Goal: Task Accomplishment & Management: Use online tool/utility

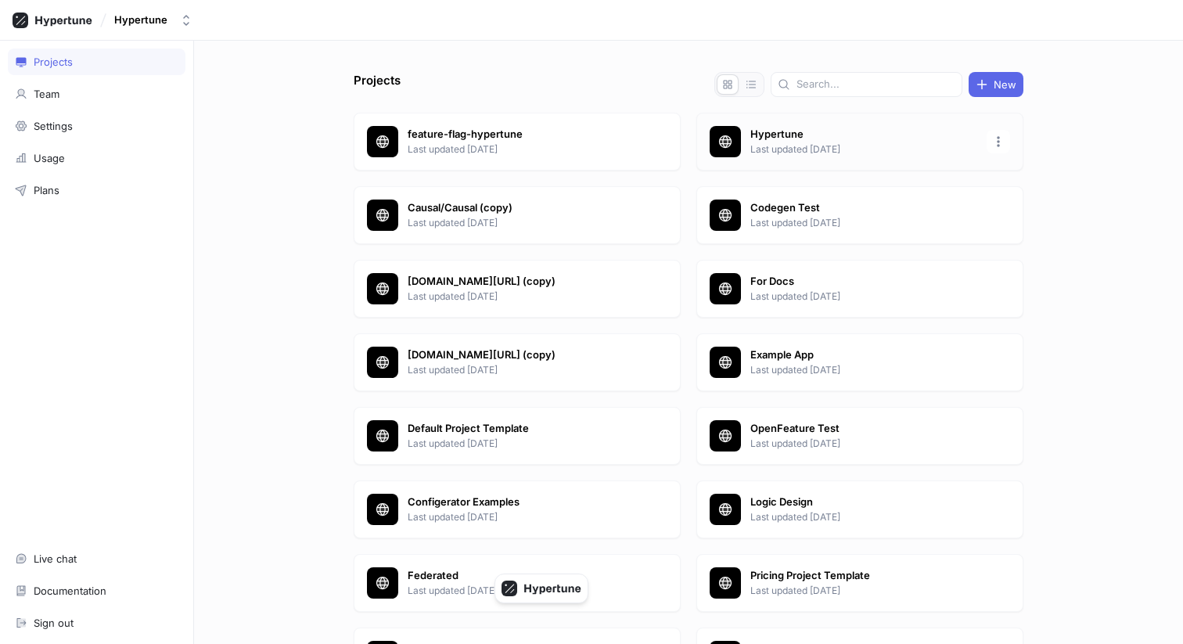
click at [721, 132] on div at bounding box center [724, 141] width 31 height 31
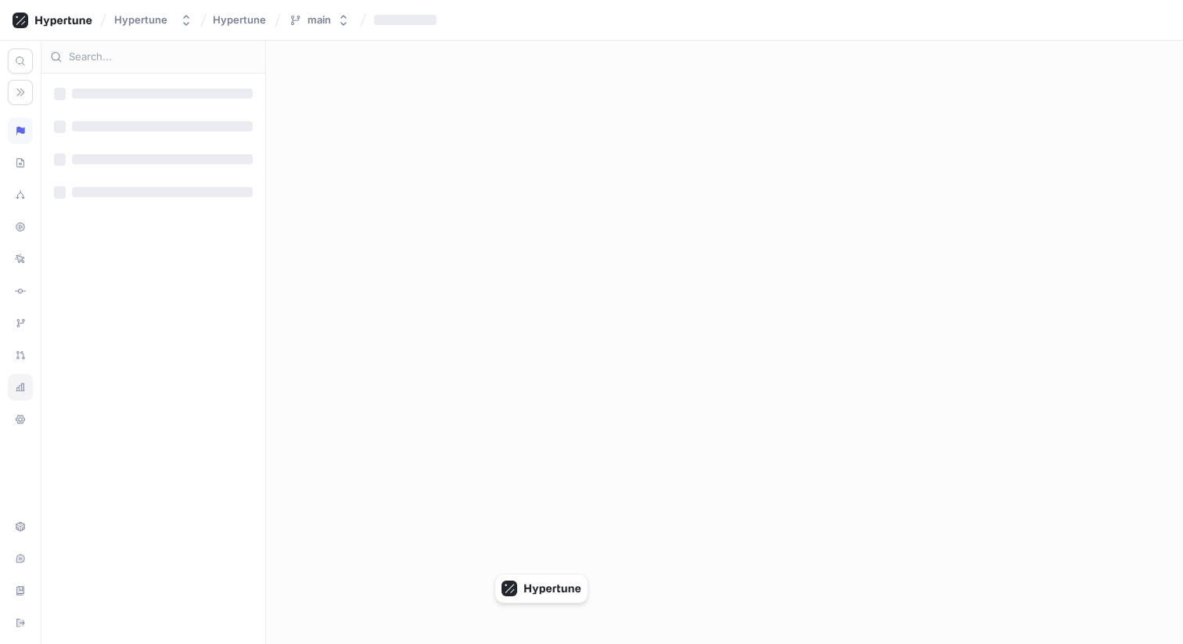
click at [25, 392] on icon at bounding box center [20, 387] width 11 height 13
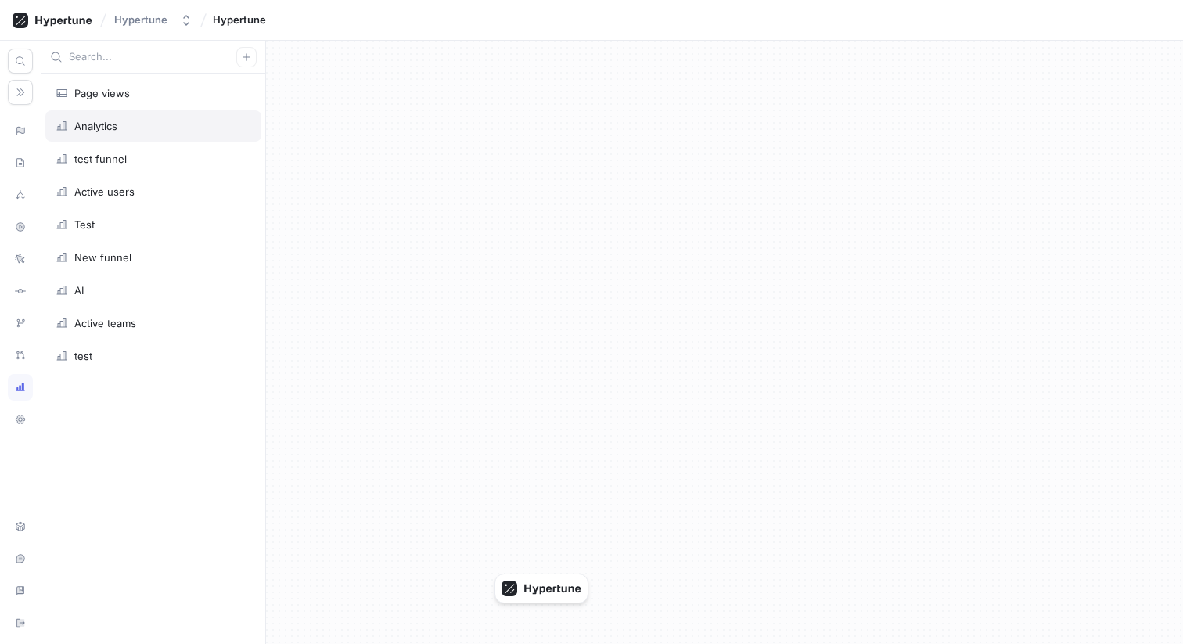
click at [222, 127] on div "Analytics" at bounding box center [154, 126] width 196 height 13
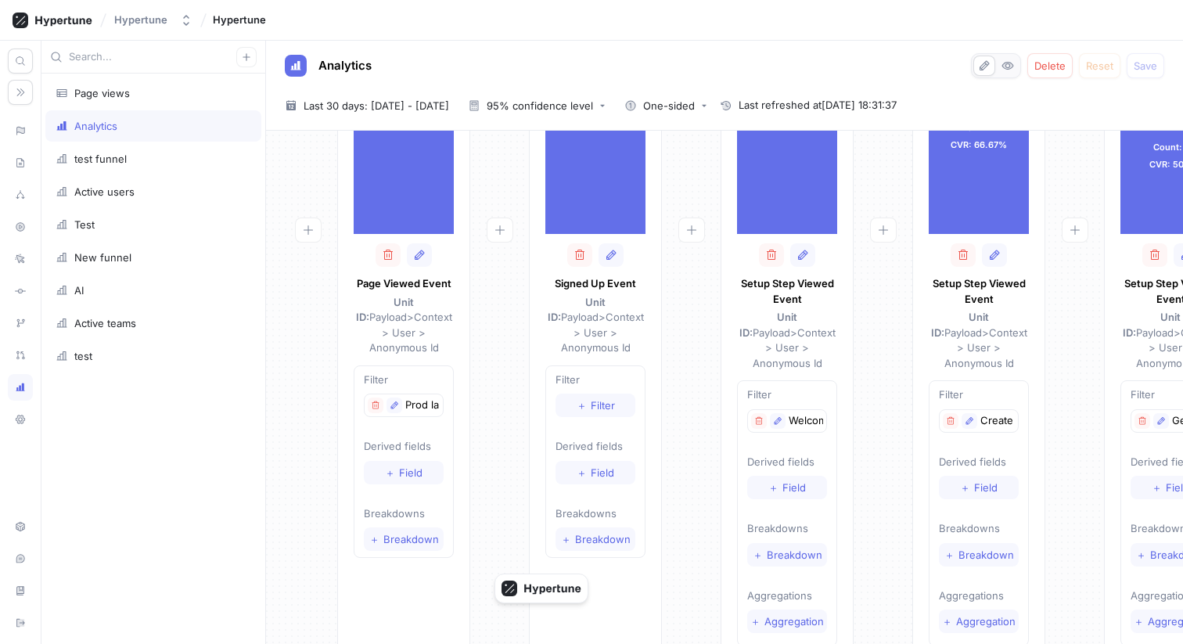
scroll to position [282, 0]
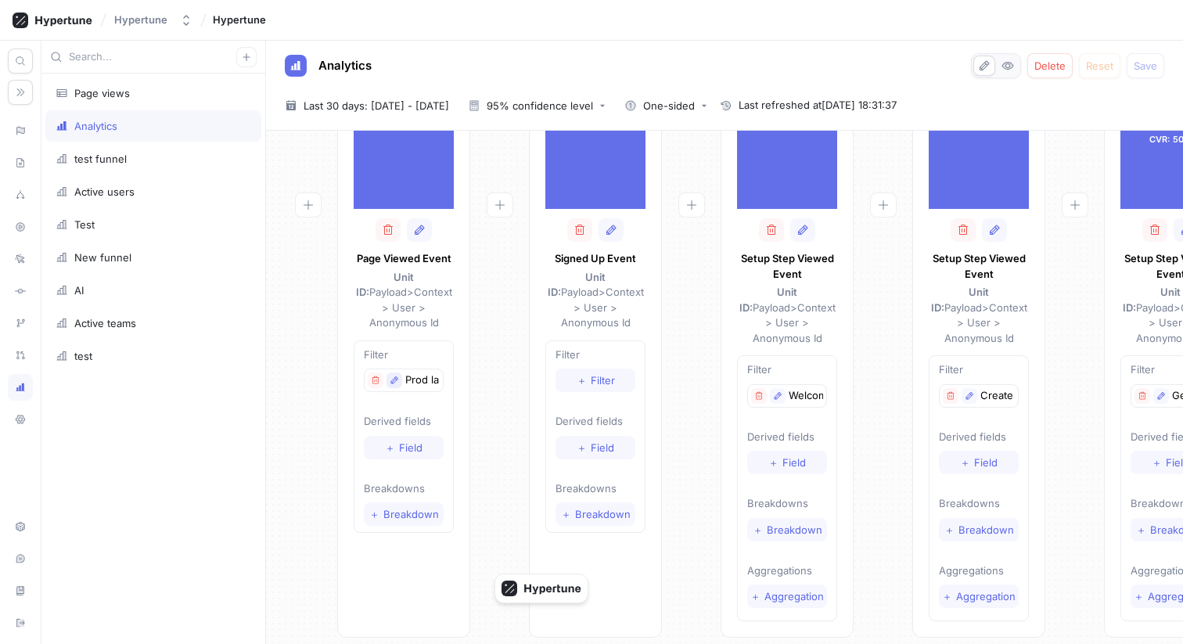
click at [399, 372] on button "button" at bounding box center [394, 380] width 16 height 16
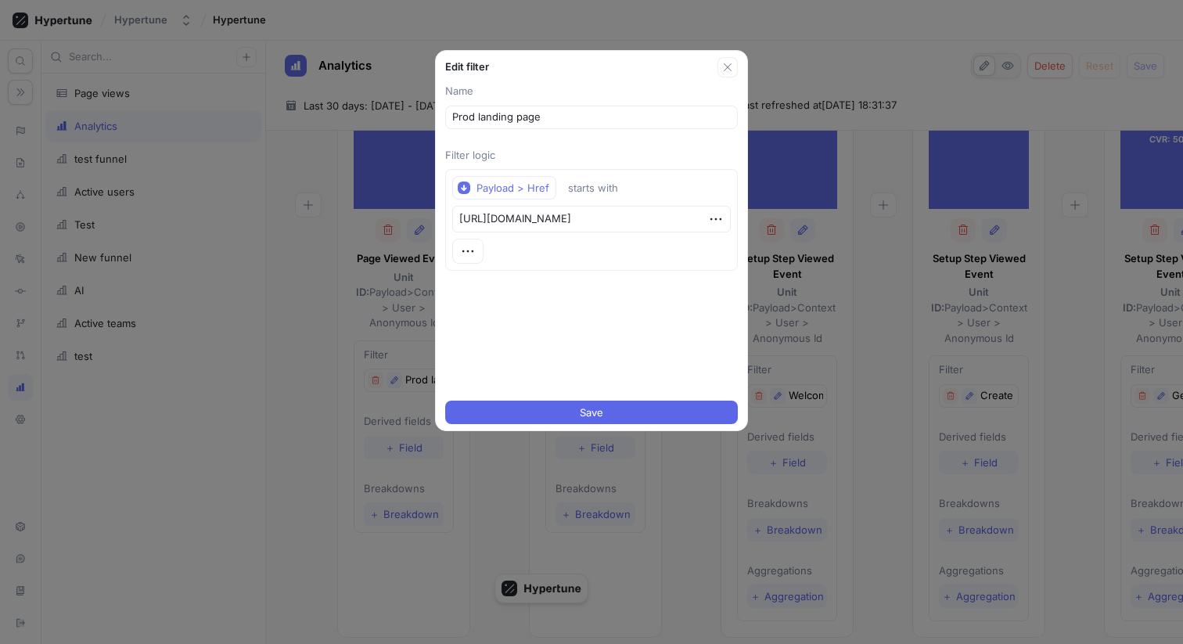
click at [342, 337] on div "Edit filter Name Prod landing page Filter logic Payload > Href starts with [URL…" at bounding box center [591, 322] width 1183 height 644
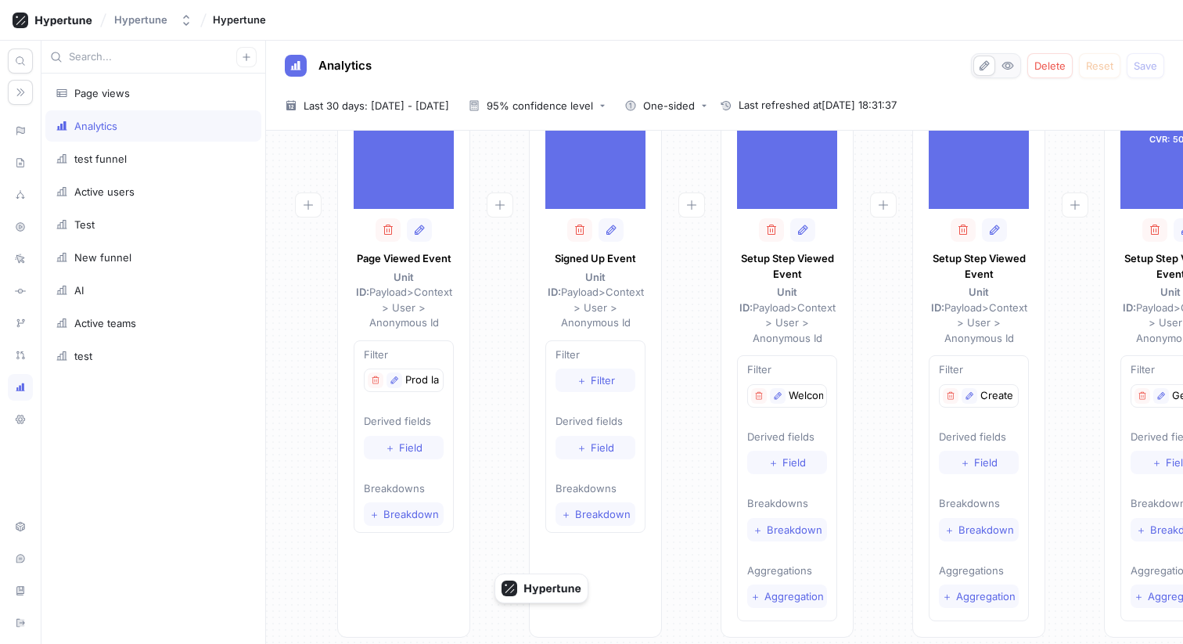
scroll to position [0, 0]
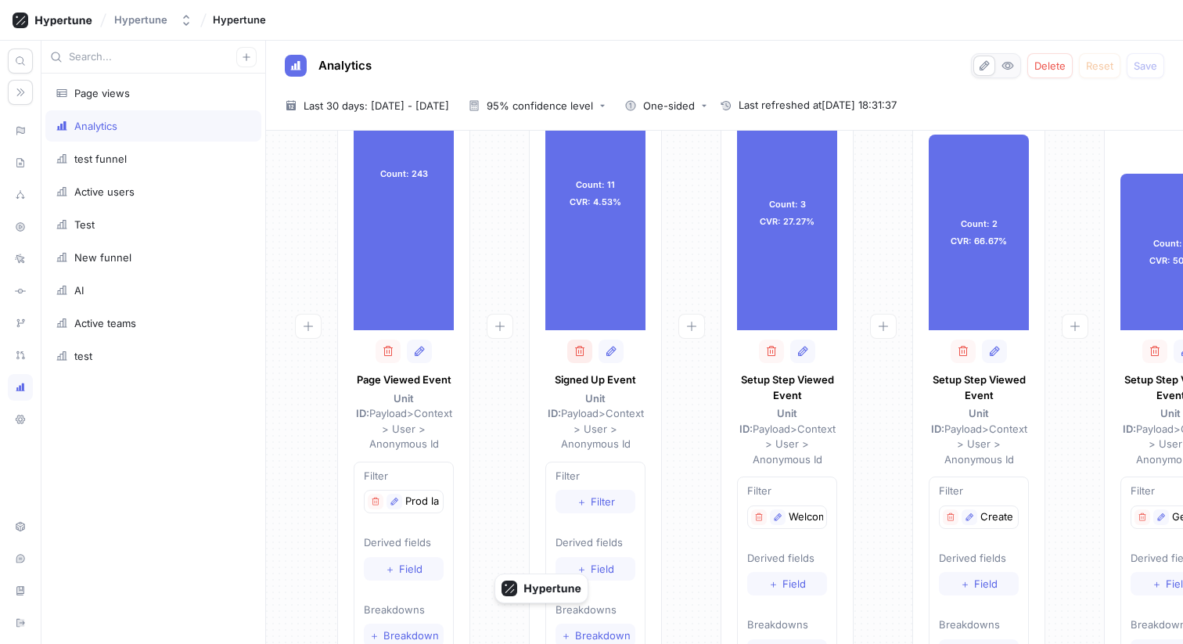
scroll to position [161, 546]
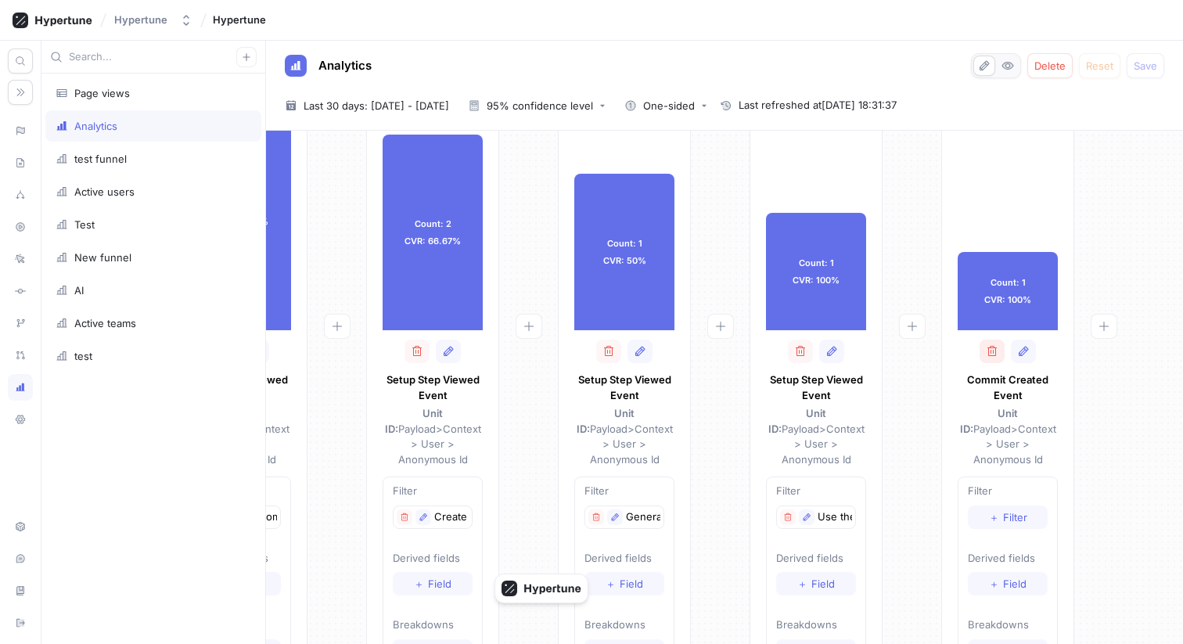
click at [1000, 352] on button "button" at bounding box center [991, 350] width 25 height 23
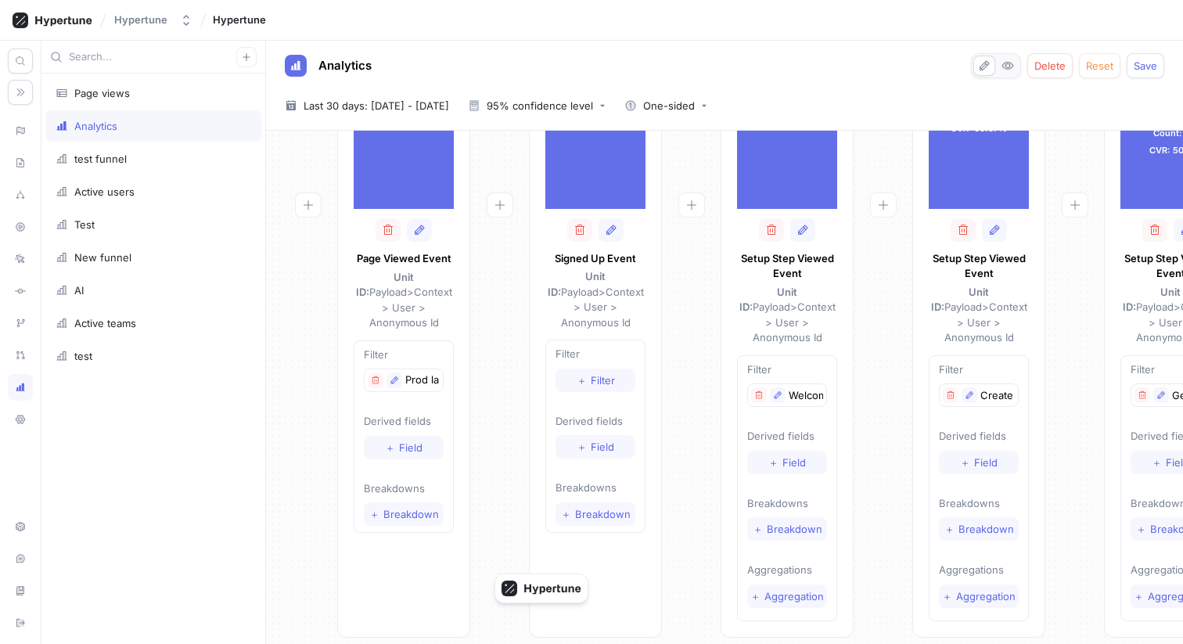
scroll to position [282, 354]
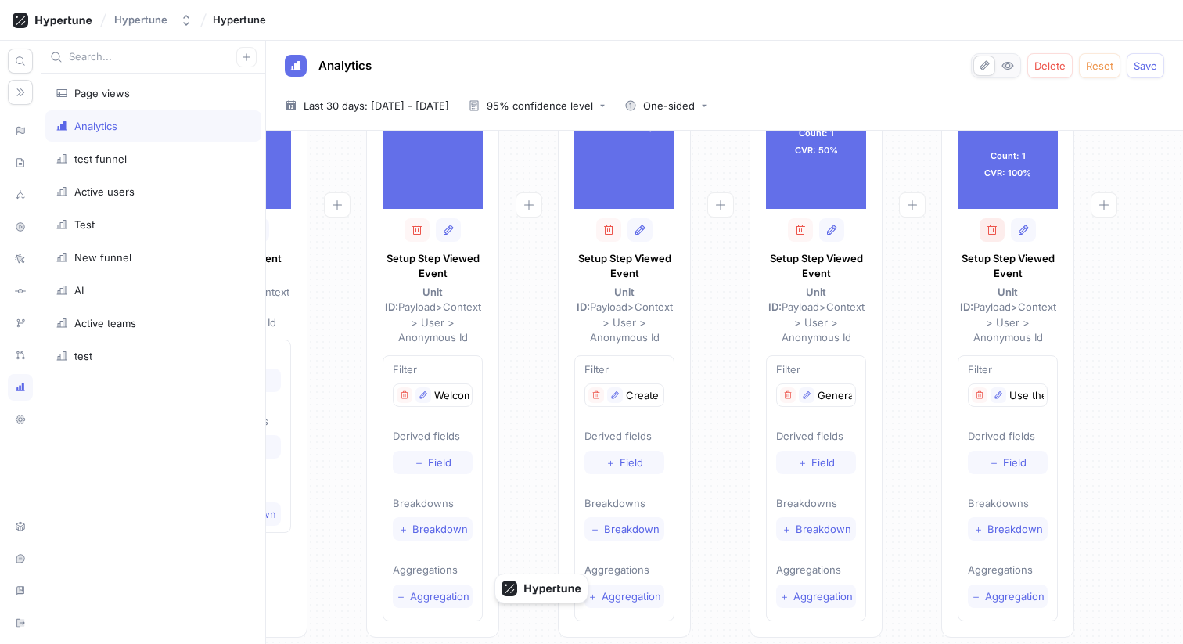
click at [989, 235] on icon "button" at bounding box center [991, 230] width 13 height 13
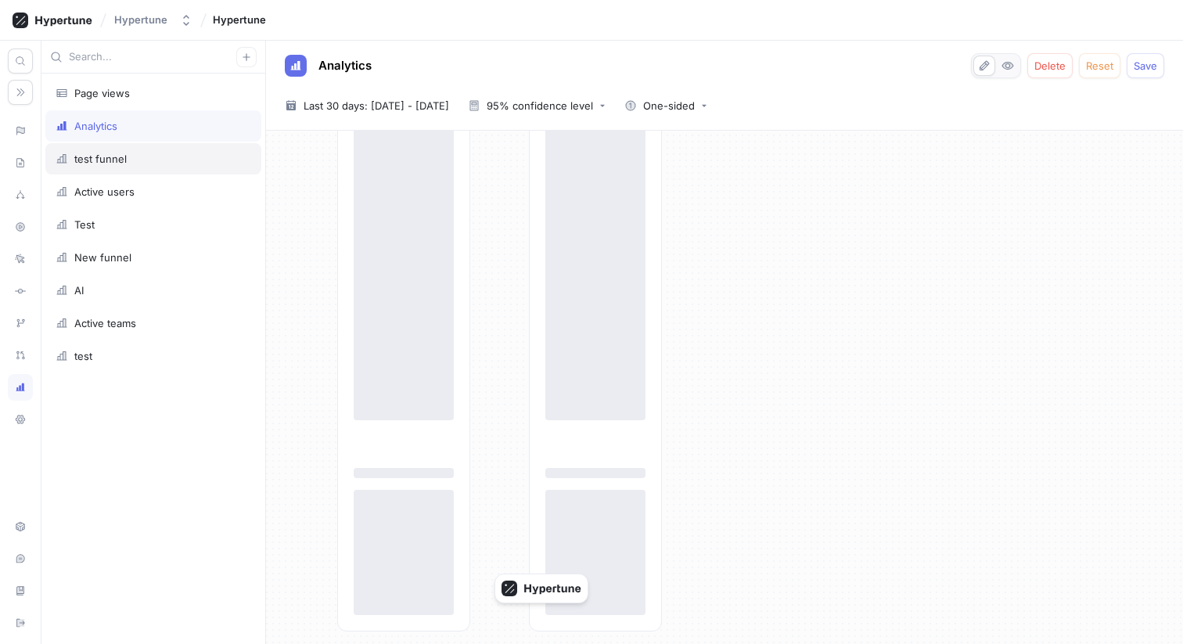
click at [162, 153] on div "test funnel" at bounding box center [154, 159] width 196 height 13
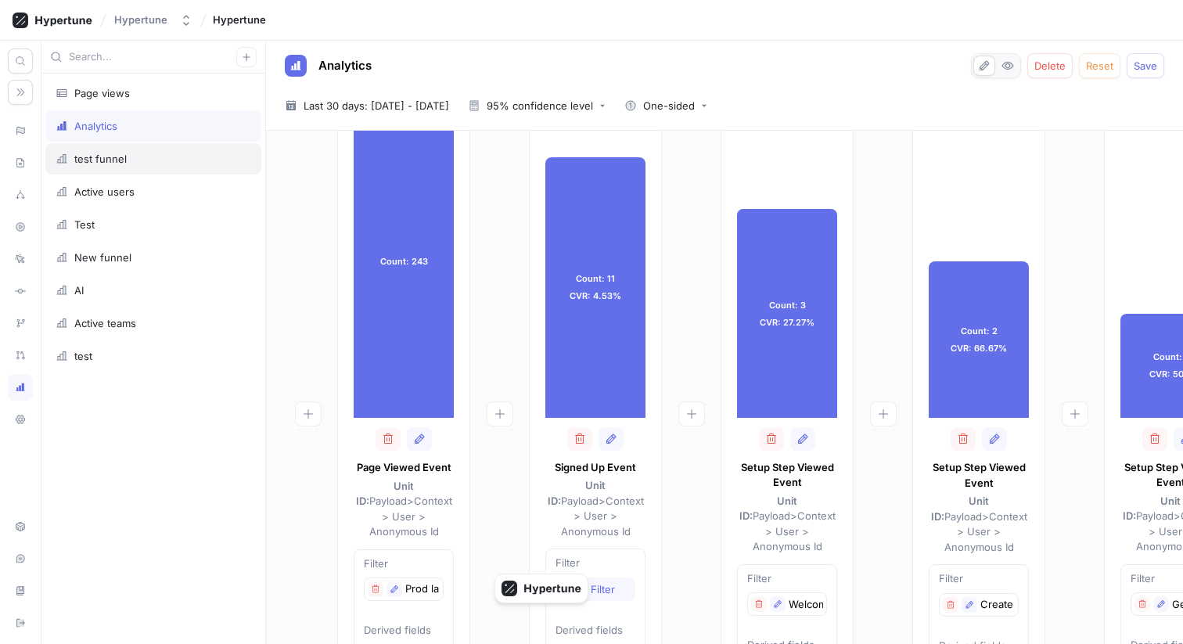
click at [145, 166] on div "test funnel" at bounding box center [153, 158] width 216 height 31
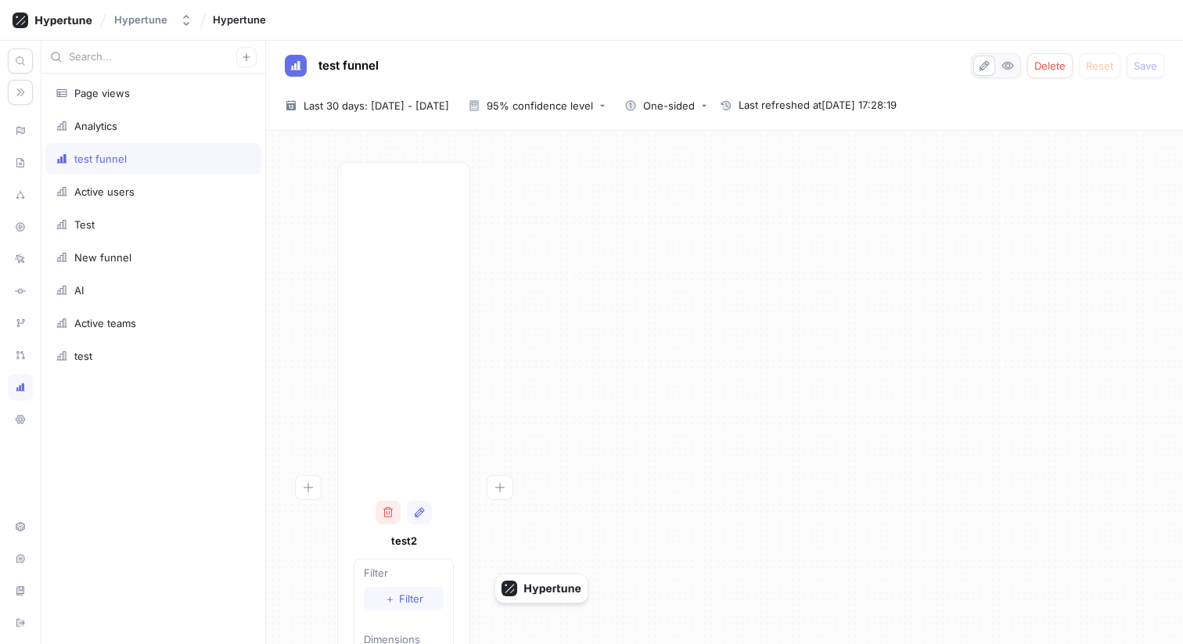
click at [387, 513] on icon "button" at bounding box center [388, 512] width 13 height 13
click at [356, 155] on span "Add funnel step" at bounding box center [342, 155] width 78 height 9
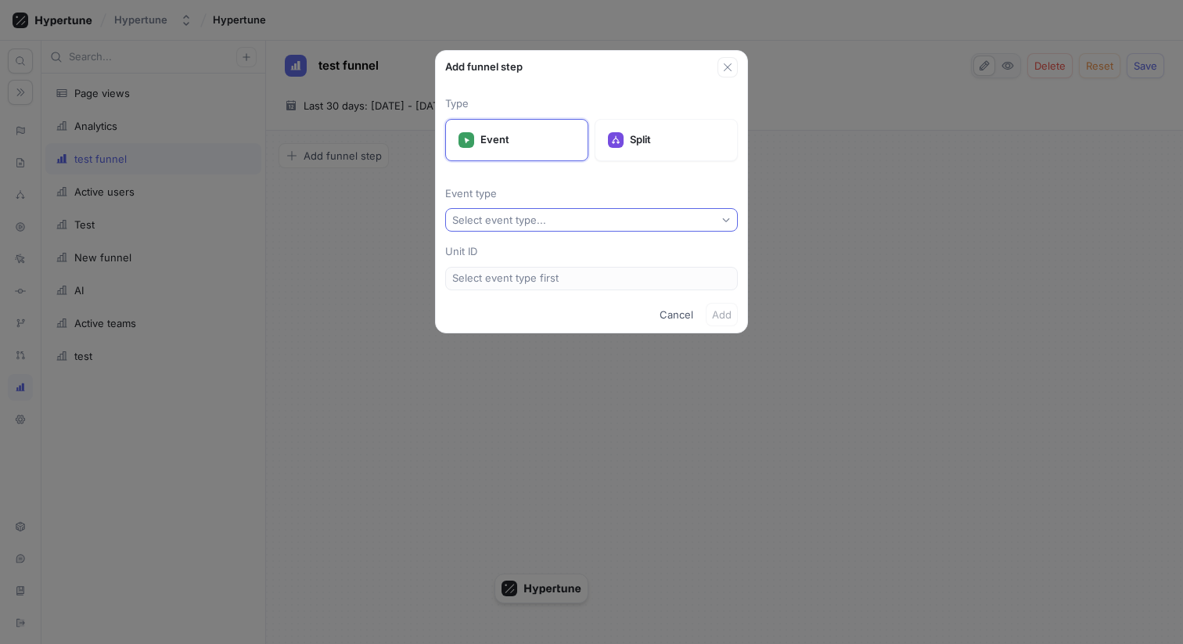
click at [524, 219] on div "Select event type..." at bounding box center [499, 220] width 94 height 13
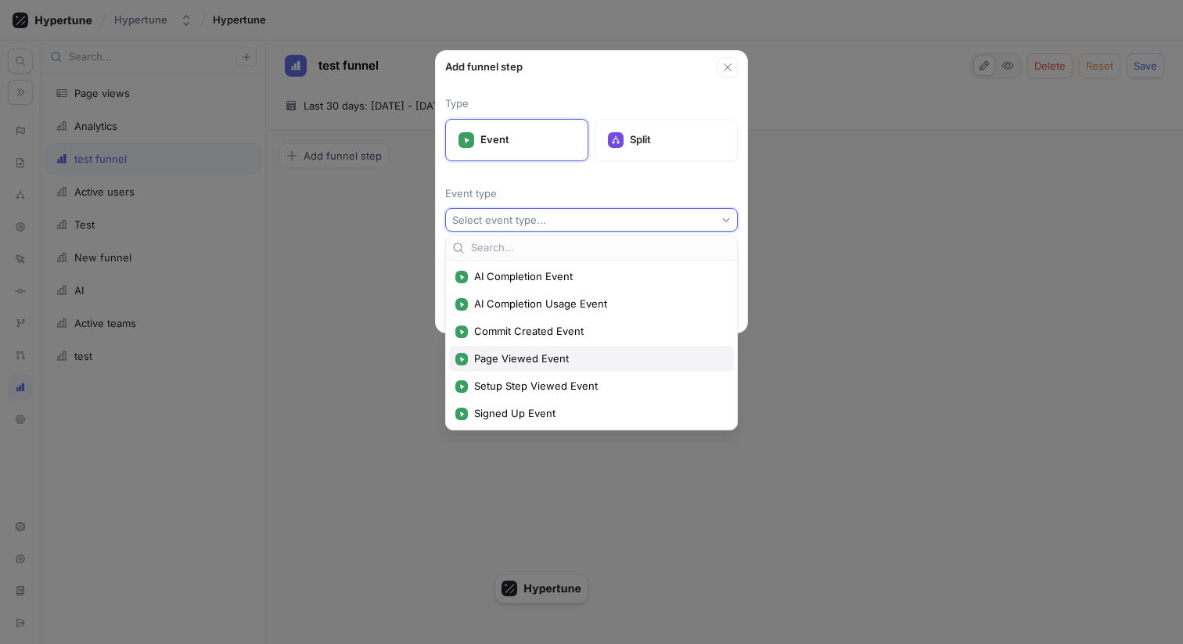
click at [551, 355] on span "Page Viewed Event" at bounding box center [597, 358] width 246 height 13
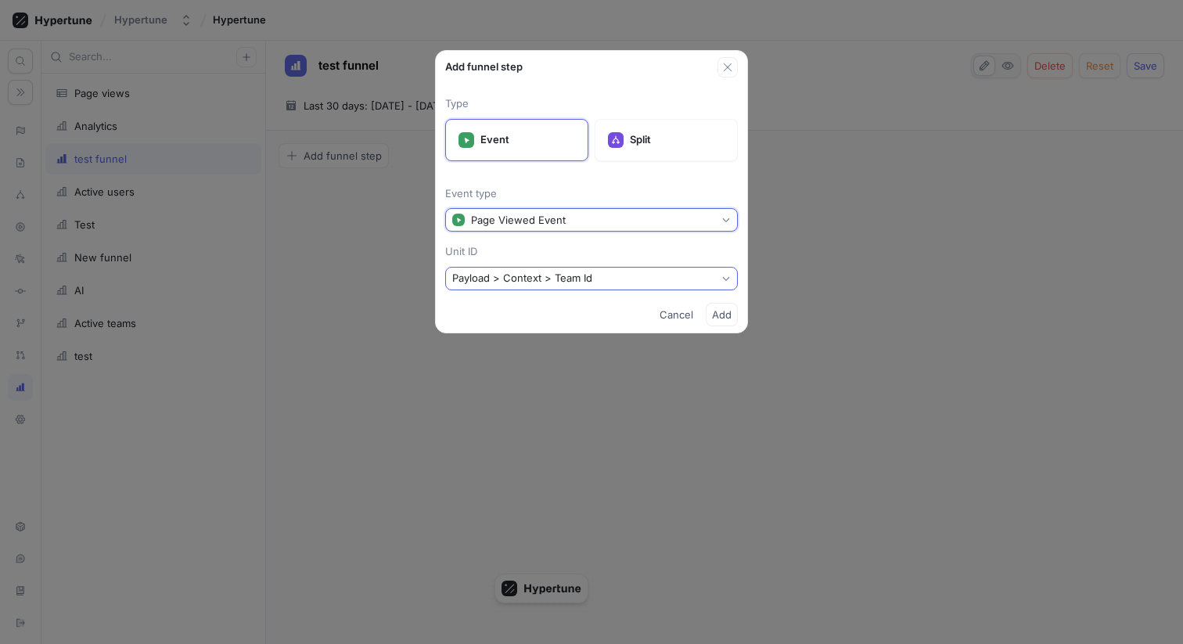
click at [698, 272] on button "Payload > Context > Team Id" at bounding box center [591, 278] width 293 height 23
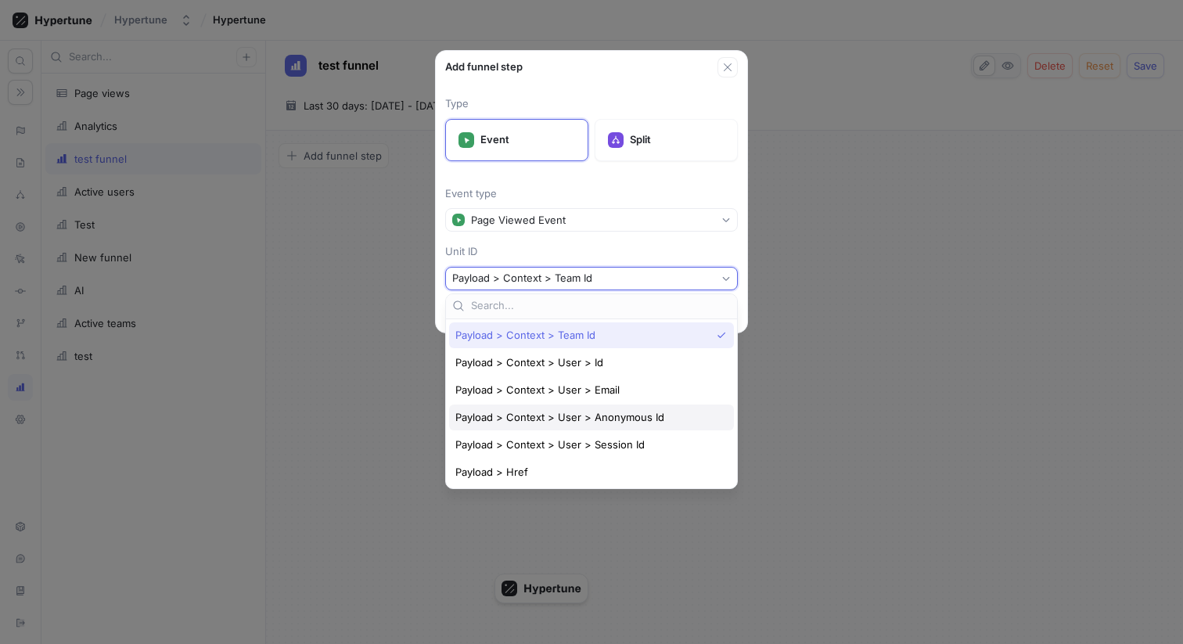
click at [638, 419] on span "Payload > Context > User > Anonymous Id" at bounding box center [559, 417] width 209 height 13
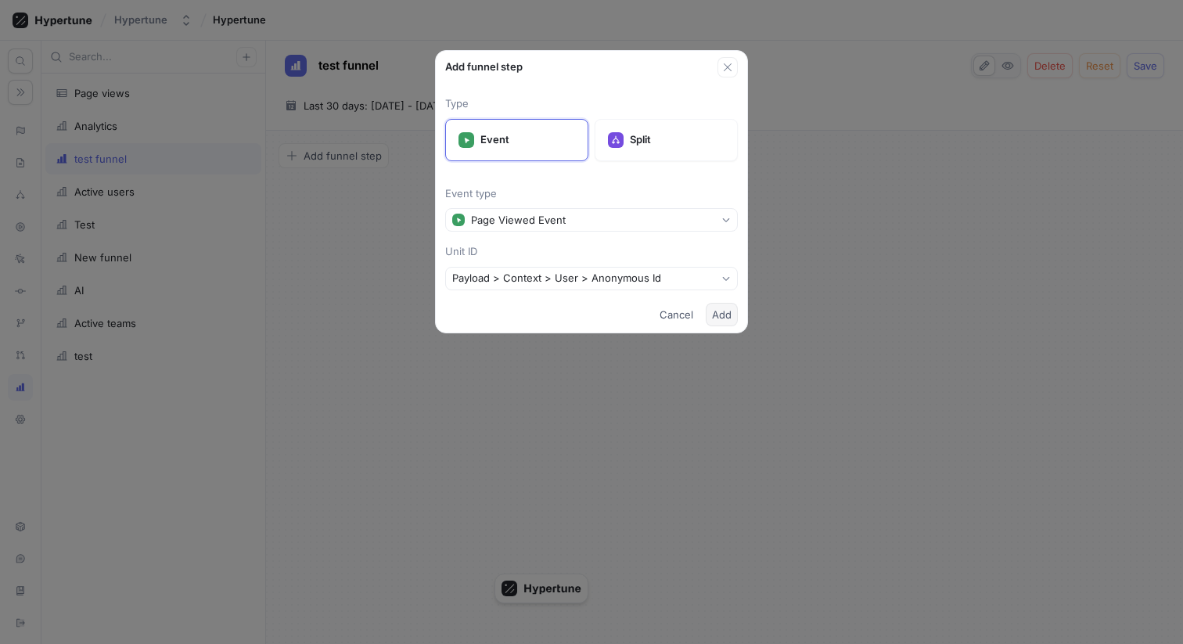
click at [723, 320] on button "Add" at bounding box center [721, 314] width 32 height 23
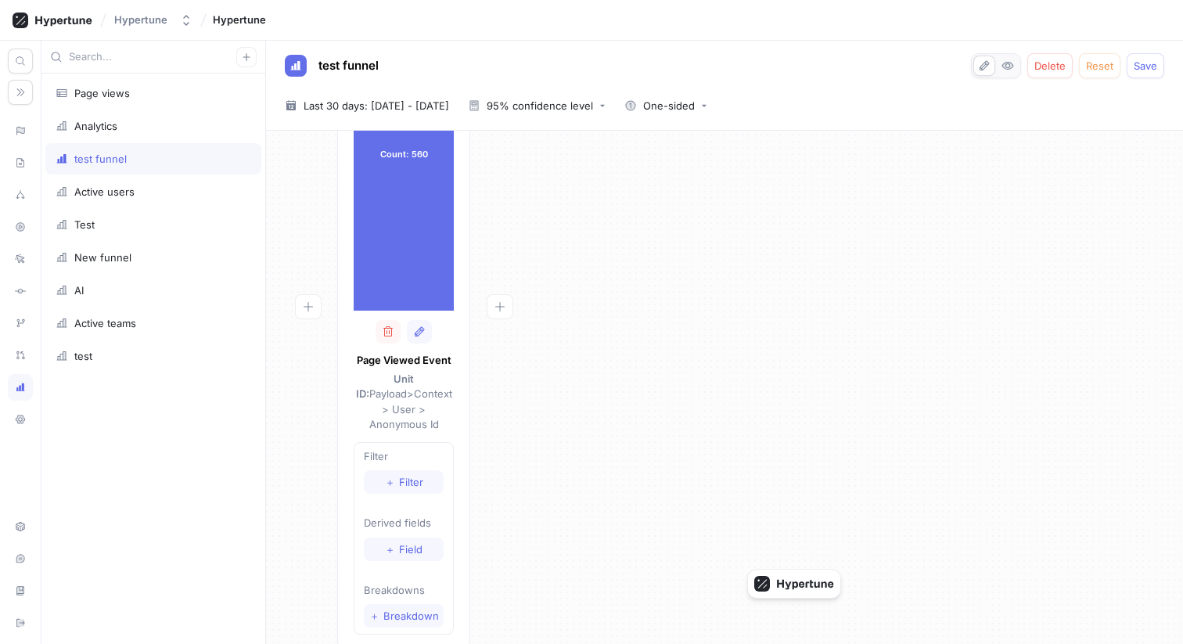
scroll to position [194, 0]
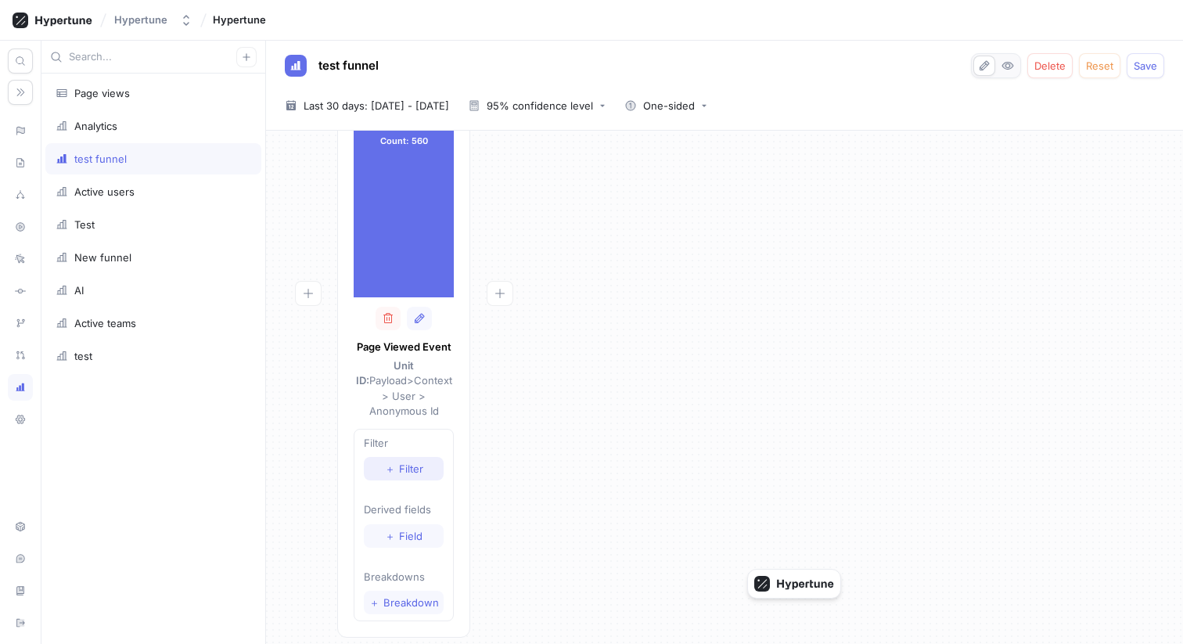
click at [405, 464] on span "Filter" at bounding box center [411, 468] width 24 height 9
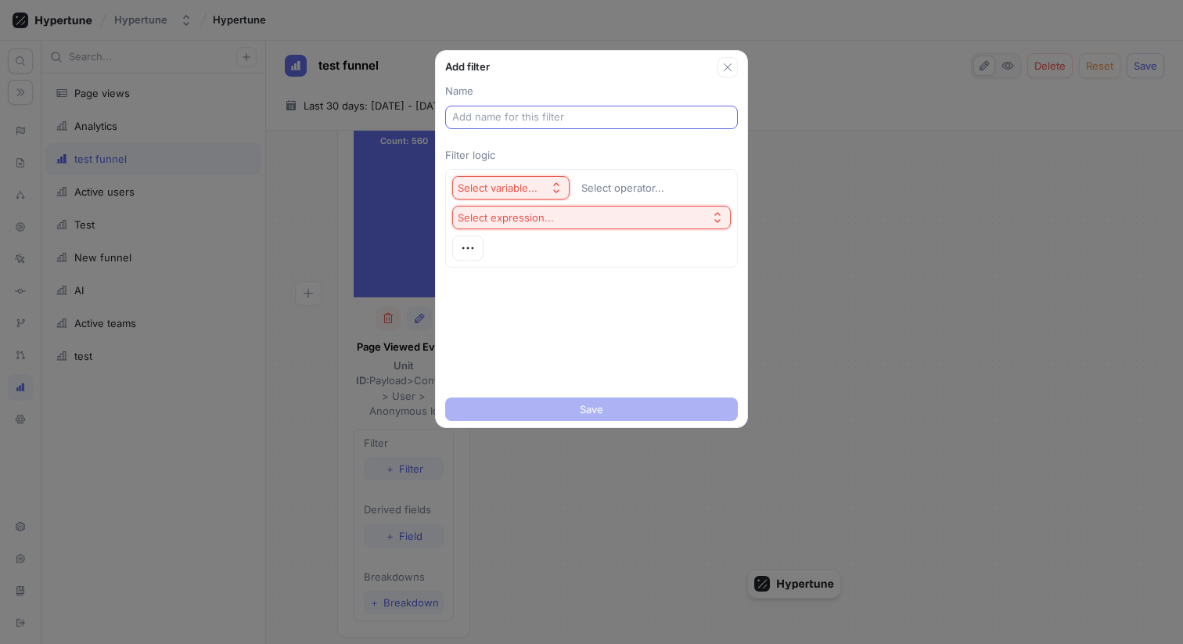
click at [544, 120] on input "text" at bounding box center [591, 117] width 278 height 16
type input "Landing page"
click at [486, 177] on button "Select variable..." at bounding box center [510, 187] width 117 height 23
type input "Marketing site"
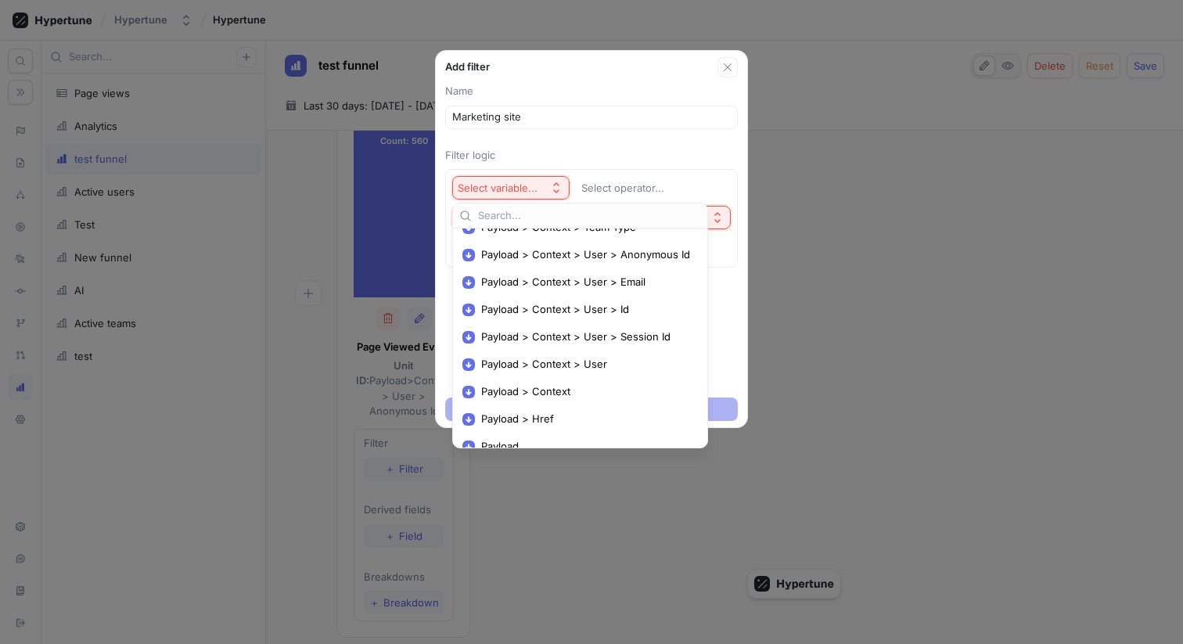
scroll to position [114, 0]
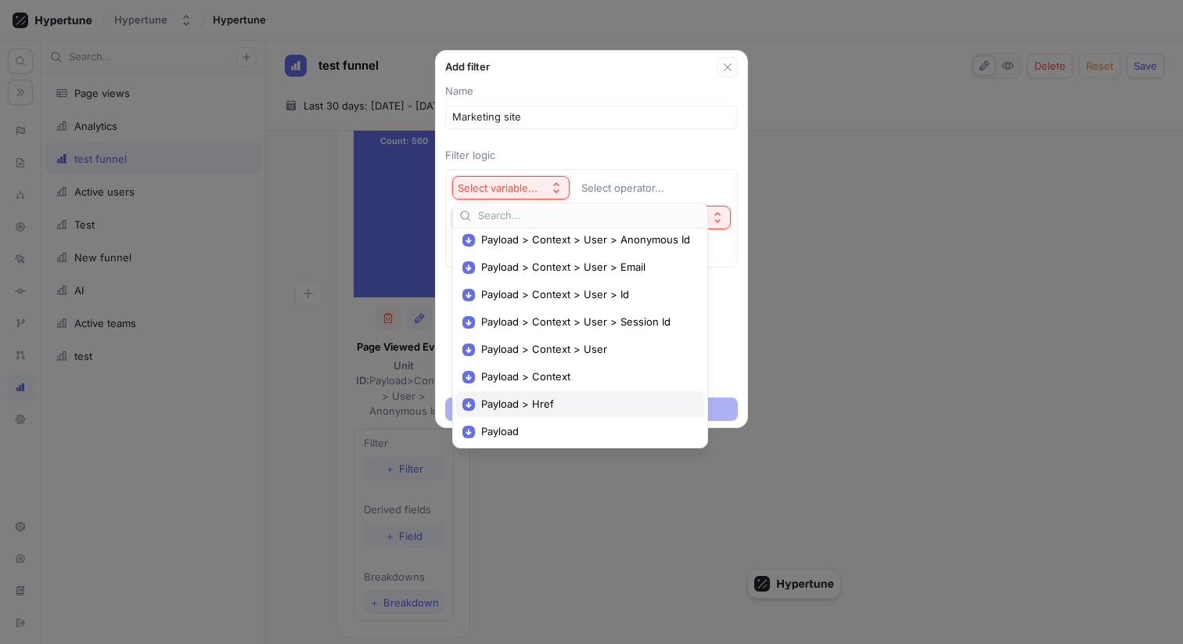
click at [537, 394] on div "Payload > Href" at bounding box center [580, 404] width 248 height 26
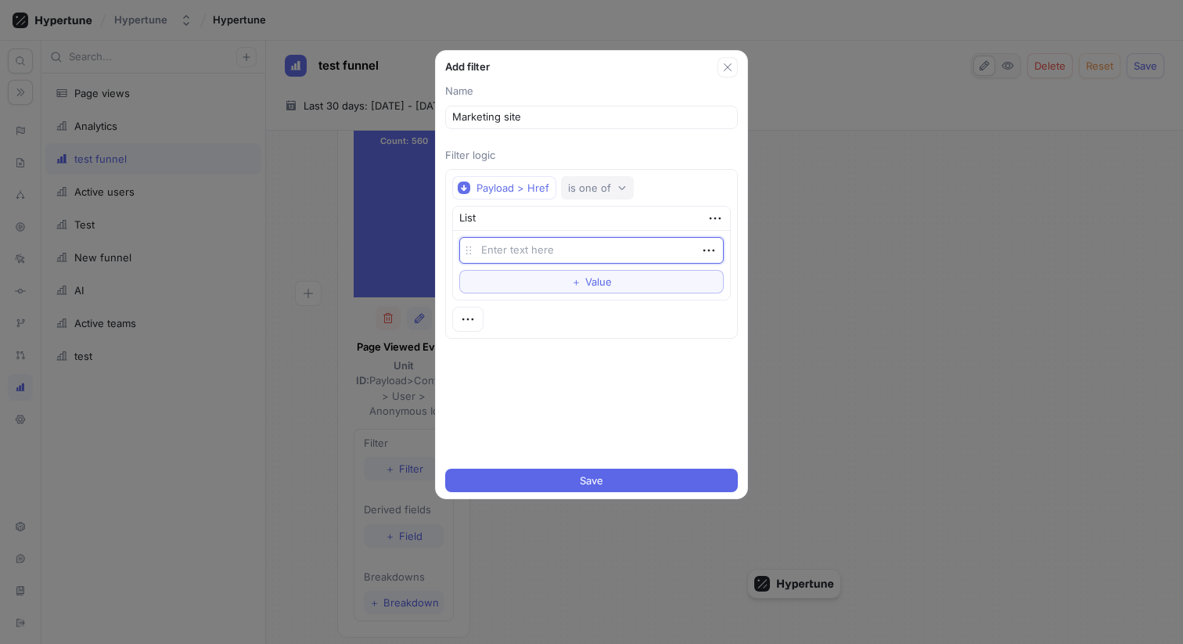
click at [595, 194] on button "is one of" at bounding box center [597, 187] width 73 height 23
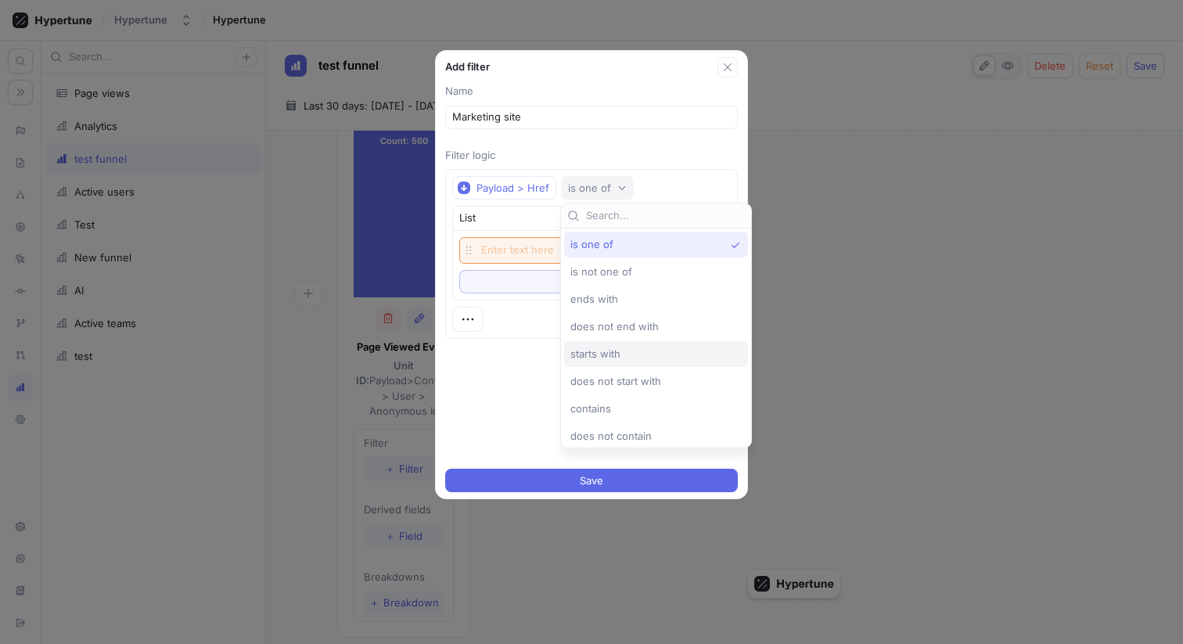
click at [595, 354] on span "starts with" at bounding box center [595, 353] width 50 height 13
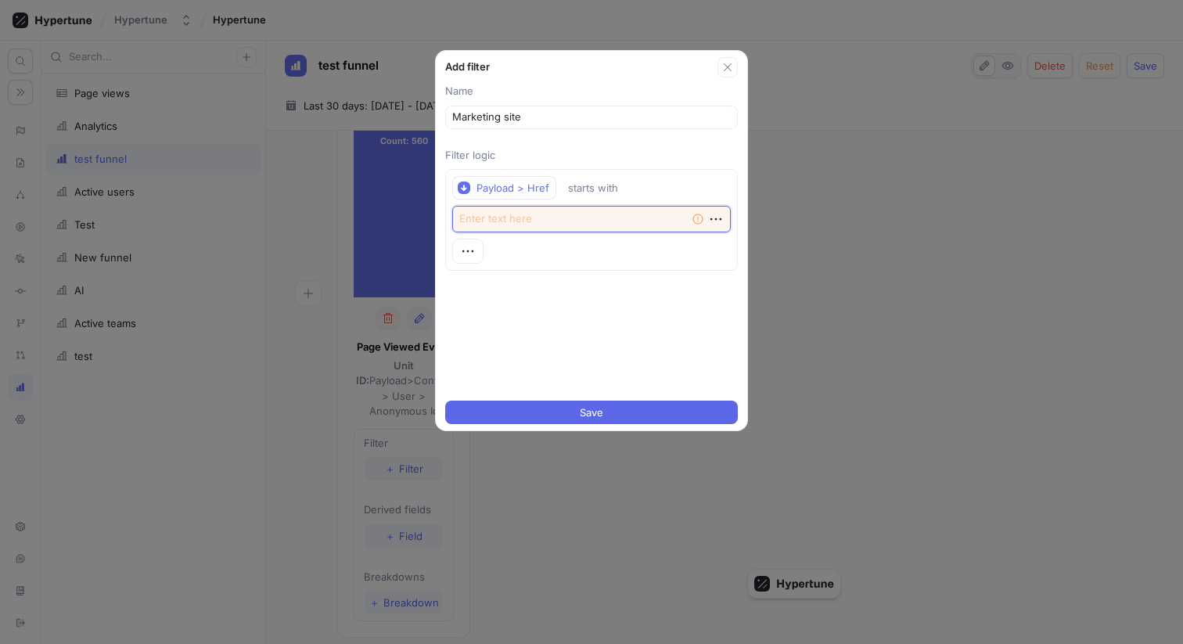
paste textarea "https://www.hypertune.com/"
type textarea "x"
type textarea "https://www.hypertune.com/"
click at [606, 298] on div "Name Marketing site Filter logic Payload > Href starts with https://www.hypertu…" at bounding box center [591, 235] width 311 height 317
click at [623, 223] on textarea "https://www.hypertune.com/" at bounding box center [591, 219] width 278 height 27
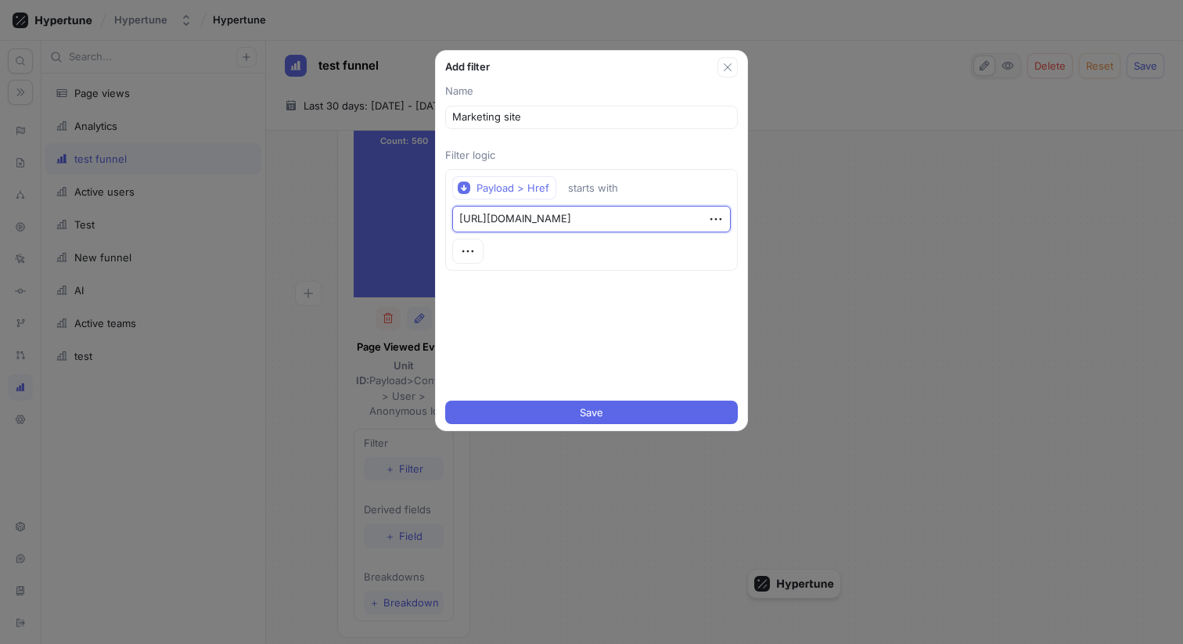
type textarea "x"
type textarea "[URL][DOMAIN_NAME]"
click at [623, 227] on textarea "[URL][DOMAIN_NAME]" at bounding box center [591, 219] width 278 height 27
type textarea "x"
type textarea "[URL][DOMAIN_NAME]"
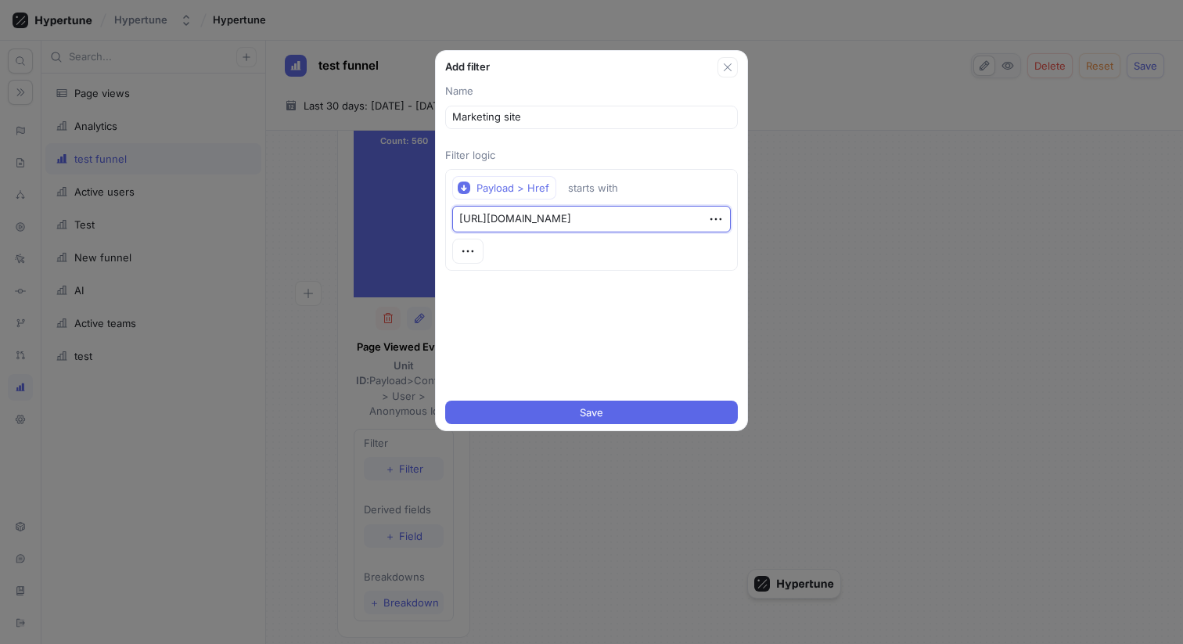
type textarea "x"
click at [601, 292] on div "Name Marketing site Filter logic Payload > Href starts with https://www.hypertu…" at bounding box center [591, 235] width 311 height 317
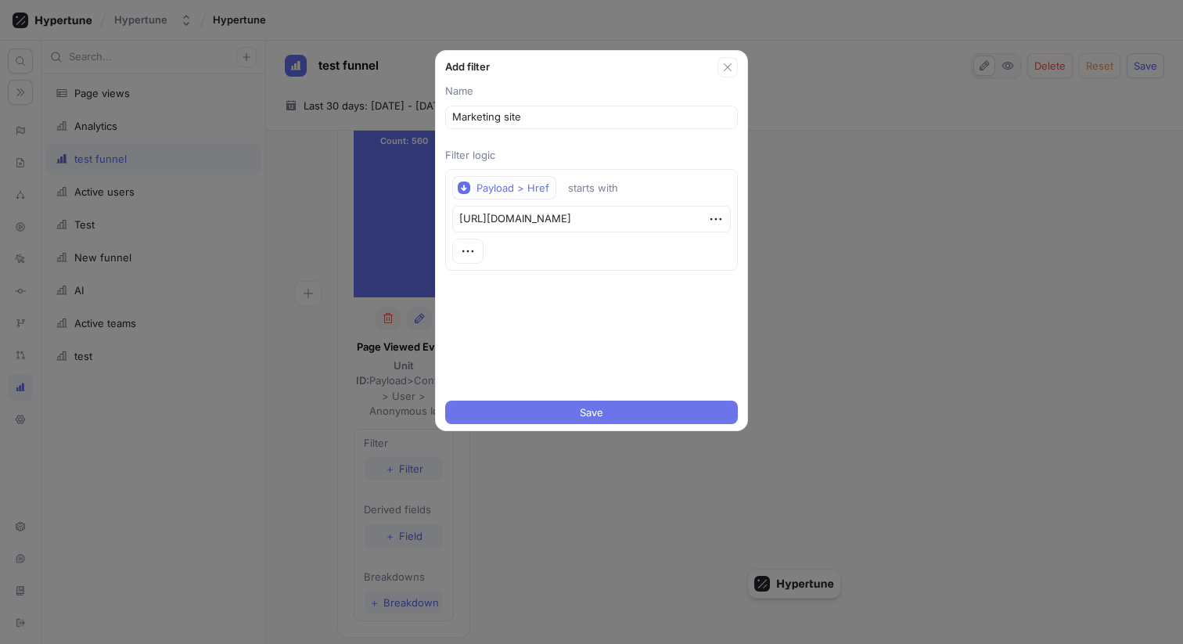
click at [587, 412] on span "Save" at bounding box center [591, 411] width 23 height 9
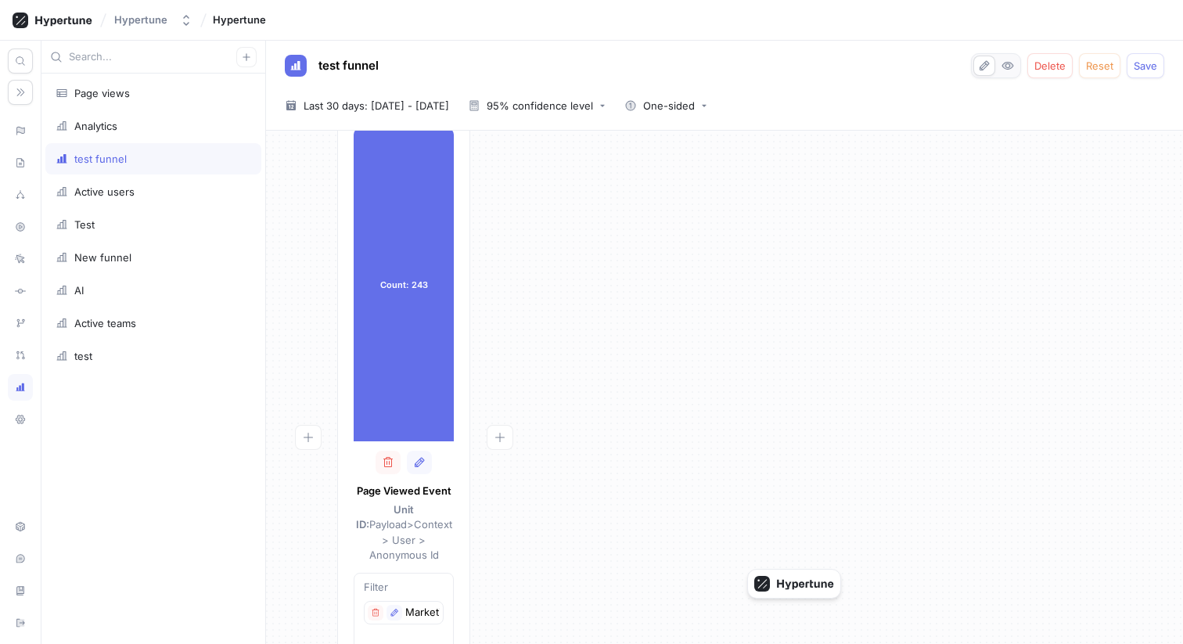
scroll to position [0, 0]
